Goal: Task Accomplishment & Management: Complete application form

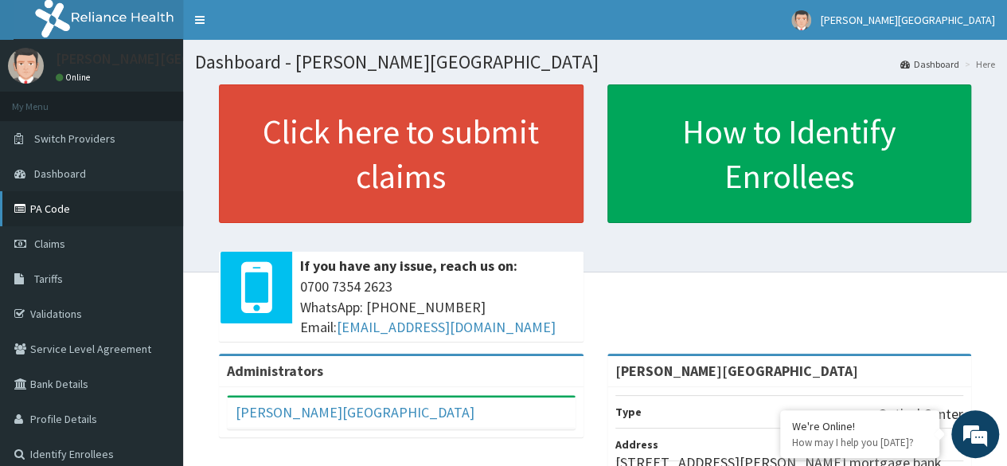
click at [49, 209] on link "PA Code" at bounding box center [91, 208] width 183 height 35
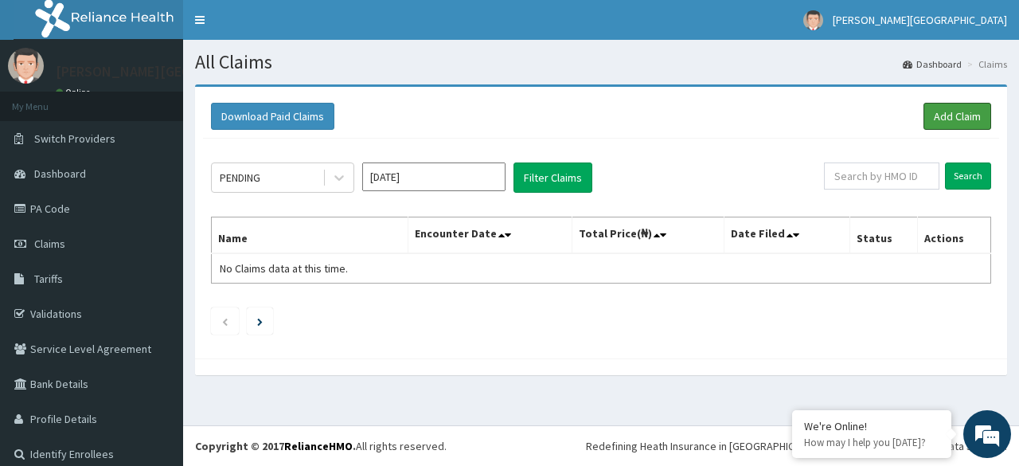
click at [940, 117] on link "Add Claim" at bounding box center [958, 116] width 68 height 27
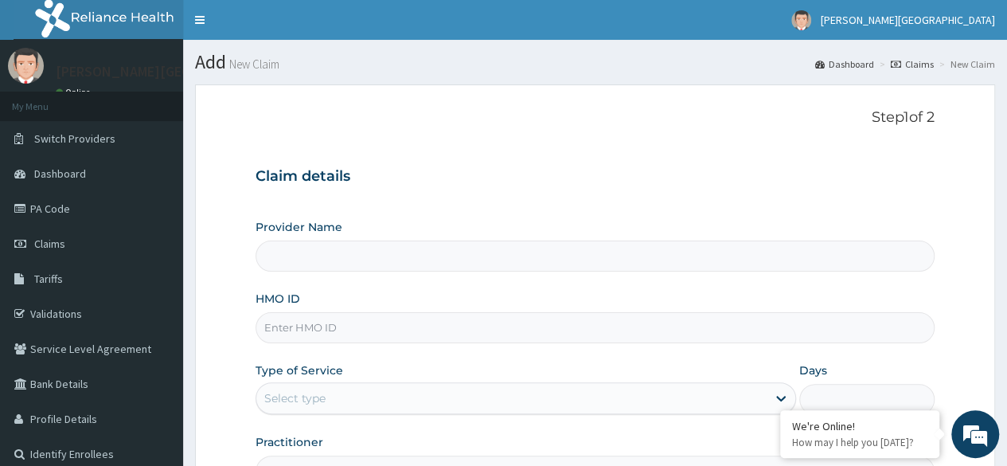
type input "[PERSON_NAME][GEOGRAPHIC_DATA]"
click at [388, 329] on input "HMO ID" at bounding box center [595, 327] width 679 height 31
type input "OKR/10058/A"
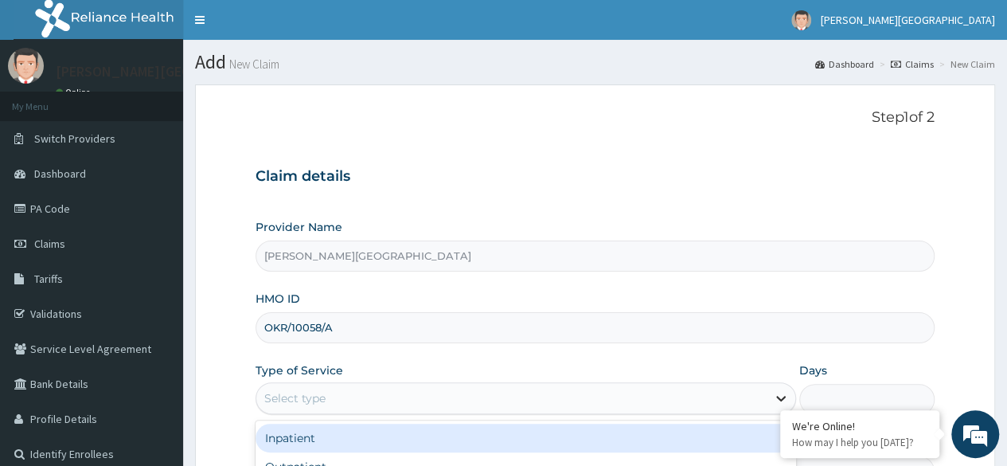
click at [779, 397] on icon at bounding box center [781, 400] width 10 height 6
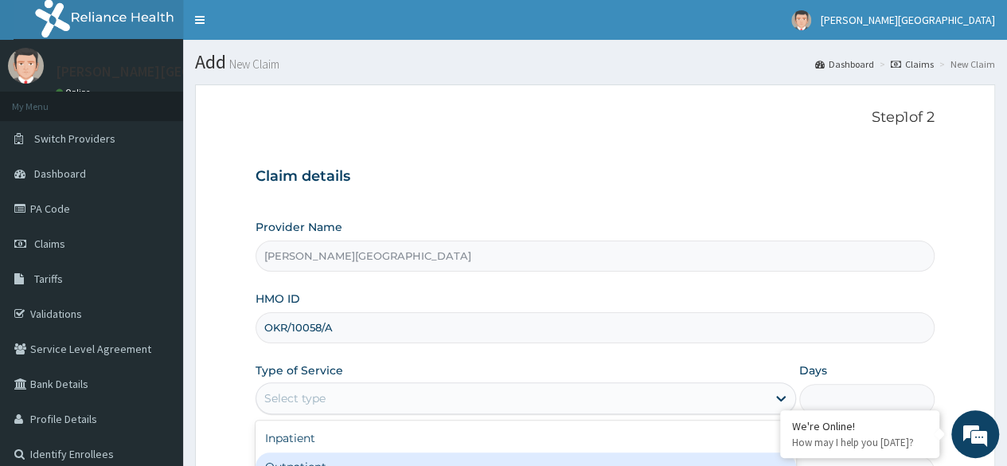
click at [596, 461] on div "Outpatient" at bounding box center [526, 466] width 541 height 29
type input "1"
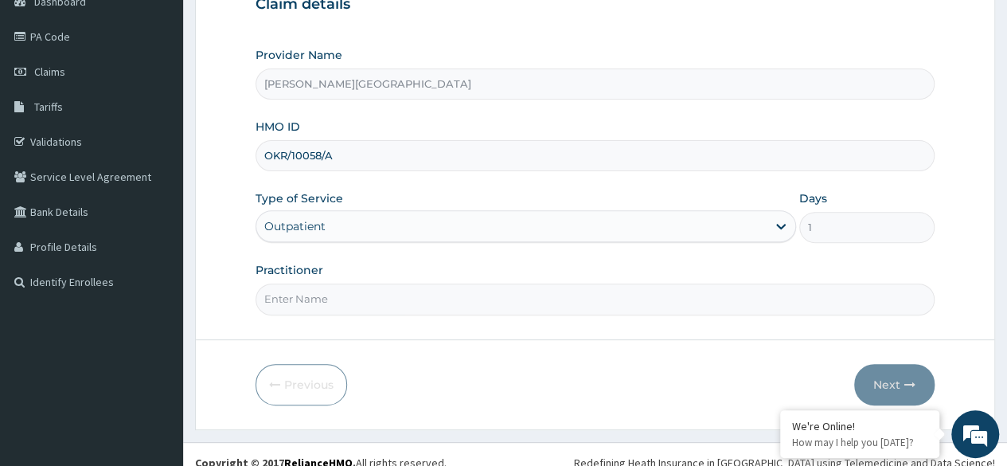
scroll to position [185, 0]
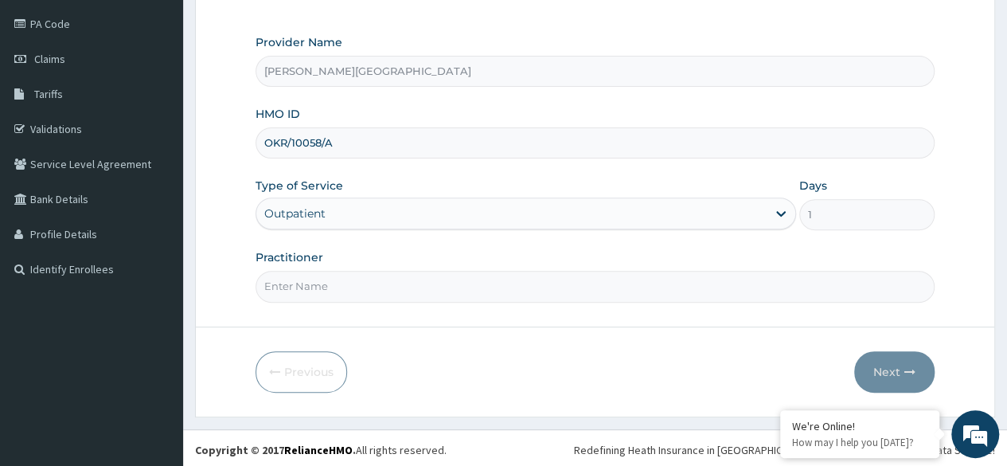
click at [429, 284] on input "Practitioner" at bounding box center [595, 286] width 679 height 31
type input "PROF. IKORO"
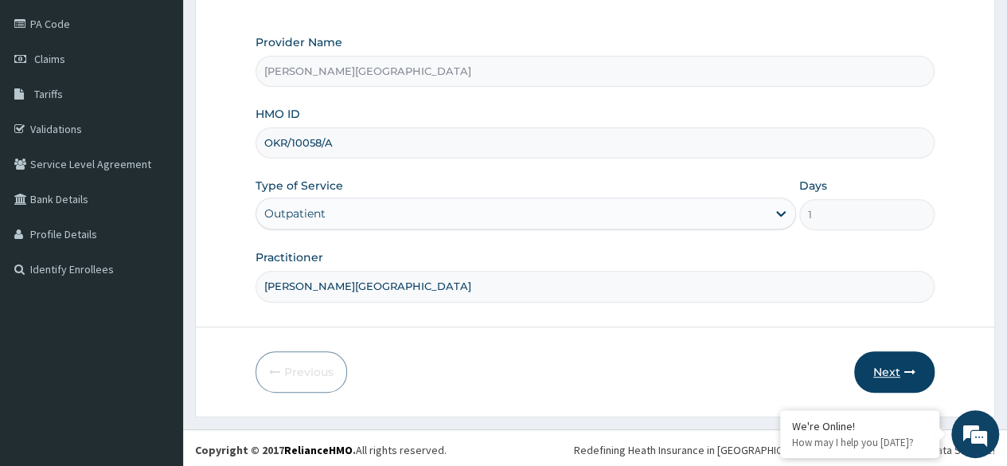
click at [890, 363] on button "Next" at bounding box center [894, 371] width 80 height 41
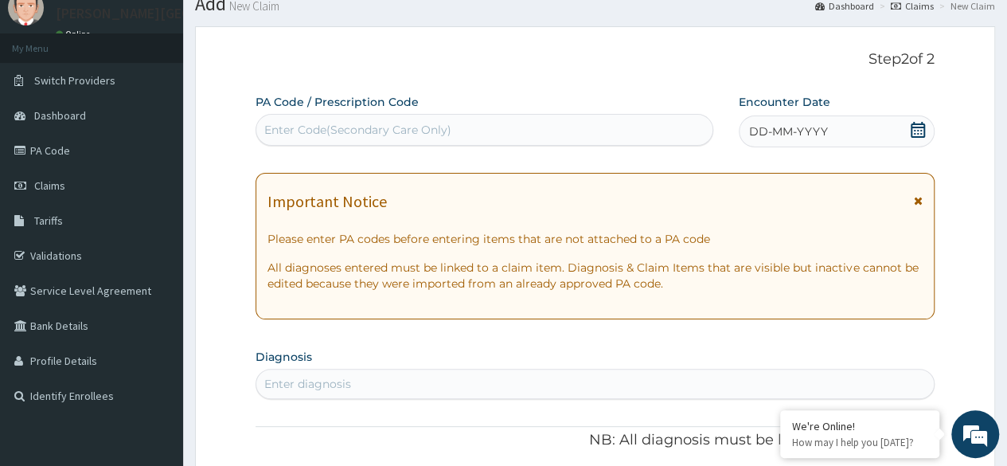
scroll to position [57, 0]
click at [404, 121] on div "Enter Code(Secondary Care Only)" at bounding box center [483, 130] width 455 height 25
drag, startPoint x: 404, startPoint y: 121, endPoint x: 305, endPoint y: 127, distance: 98.9
click at [305, 127] on div "Enter Code(Secondary Care Only)" at bounding box center [357, 131] width 187 height 16
paste input "PA/49FA9D"
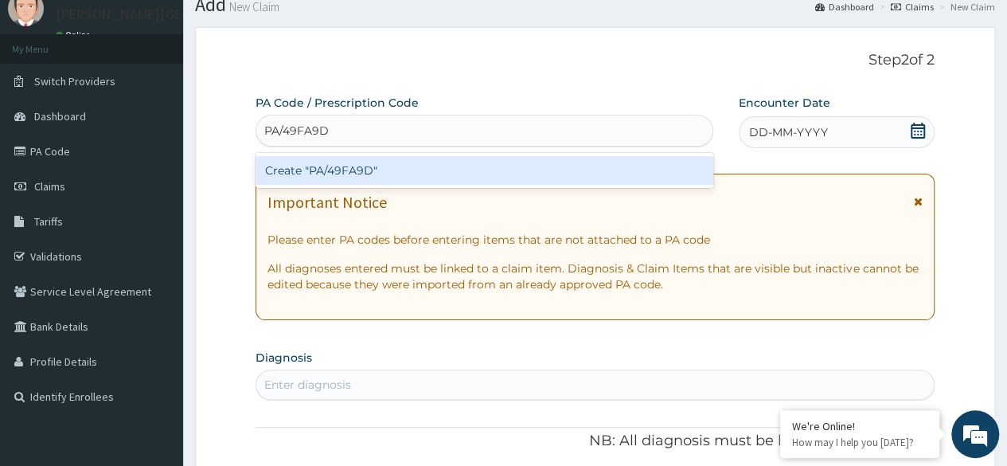
type input "PA/49FA9D"
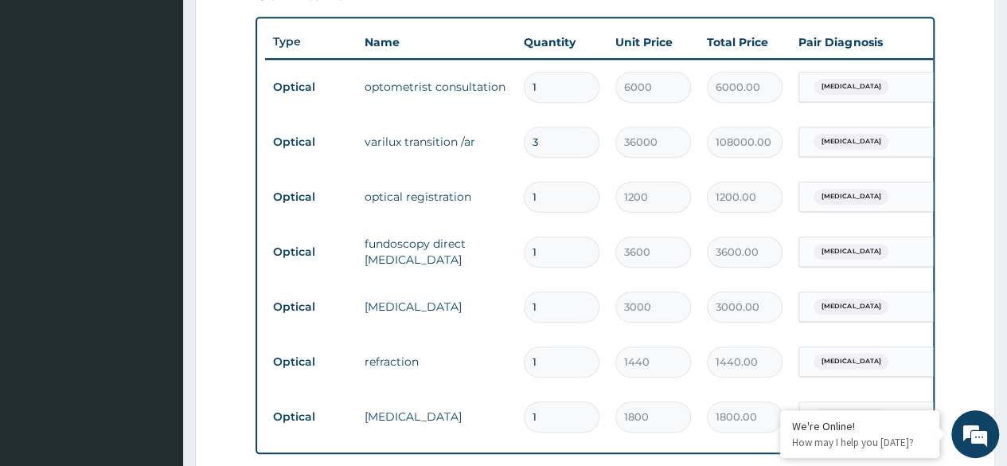
scroll to position [947, 0]
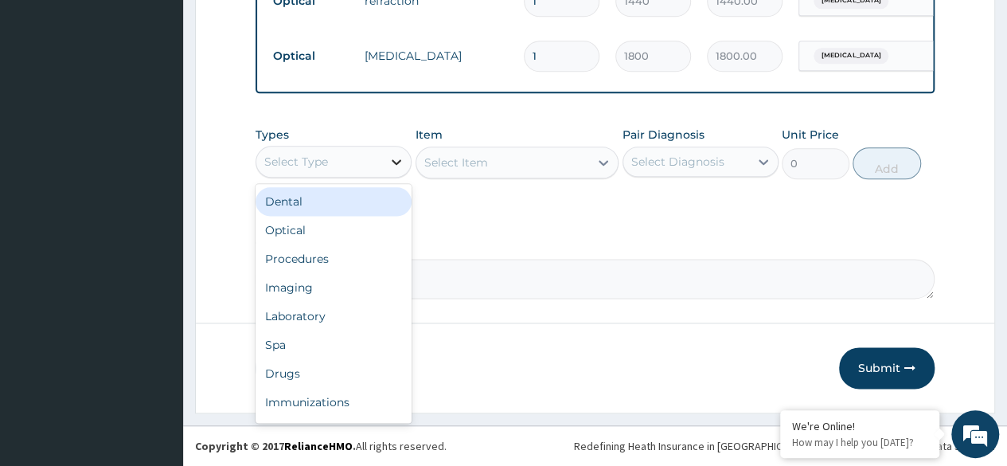
click at [392, 162] on icon at bounding box center [397, 162] width 16 height 16
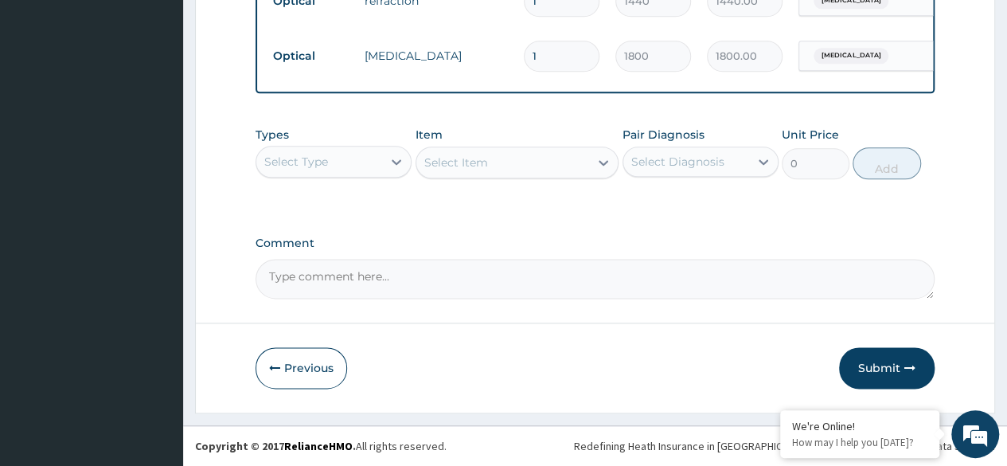
click at [549, 236] on label "Comment" at bounding box center [595, 243] width 679 height 14
click at [549, 259] on textarea "Comment" at bounding box center [595, 279] width 679 height 40
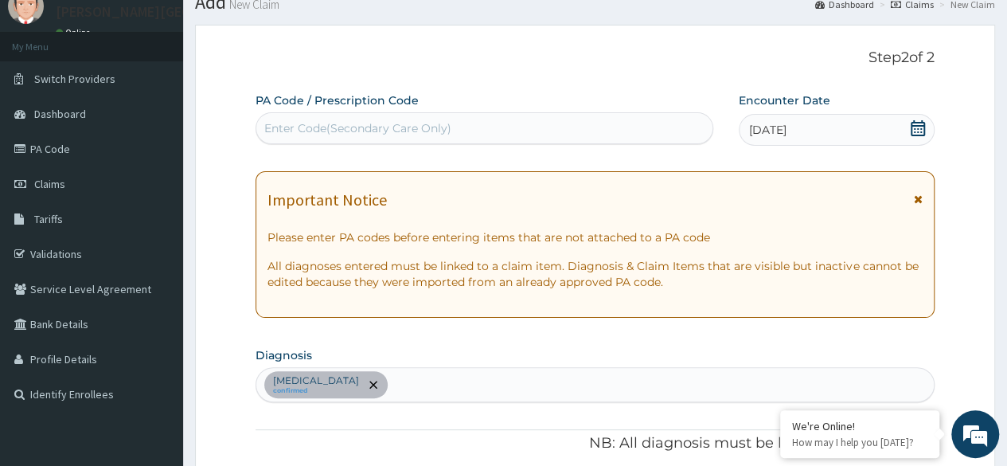
scroll to position [33, 0]
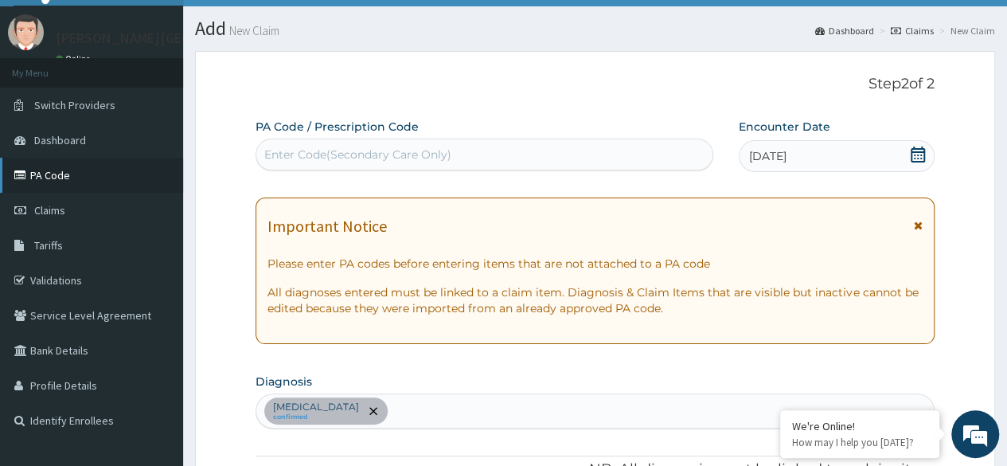
click at [57, 174] on link "PA Code" at bounding box center [91, 175] width 183 height 35
